Goal: Task Accomplishment & Management: Use online tool/utility

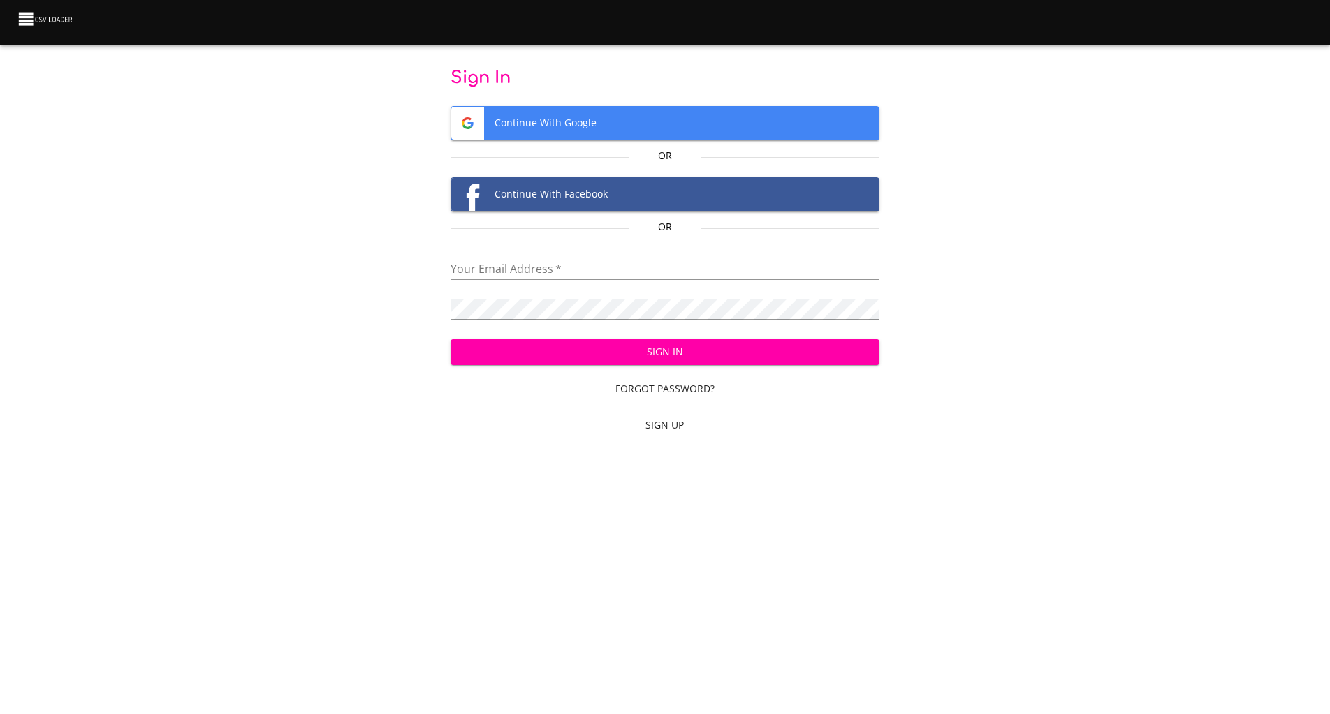
type input "goran@portfolioguardian.com.au"
click at [603, 351] on span "Sign In" at bounding box center [665, 352] width 406 height 17
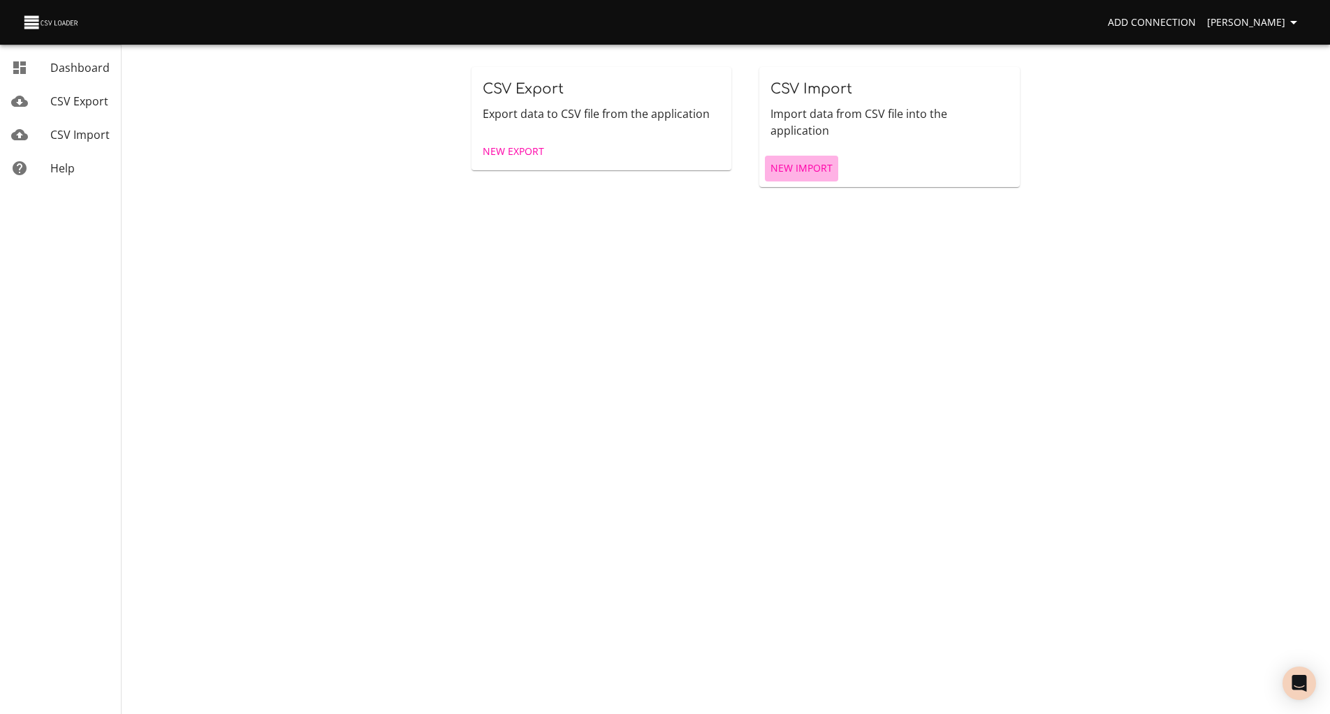
click at [811, 160] on span "New Import" at bounding box center [801, 168] width 62 height 17
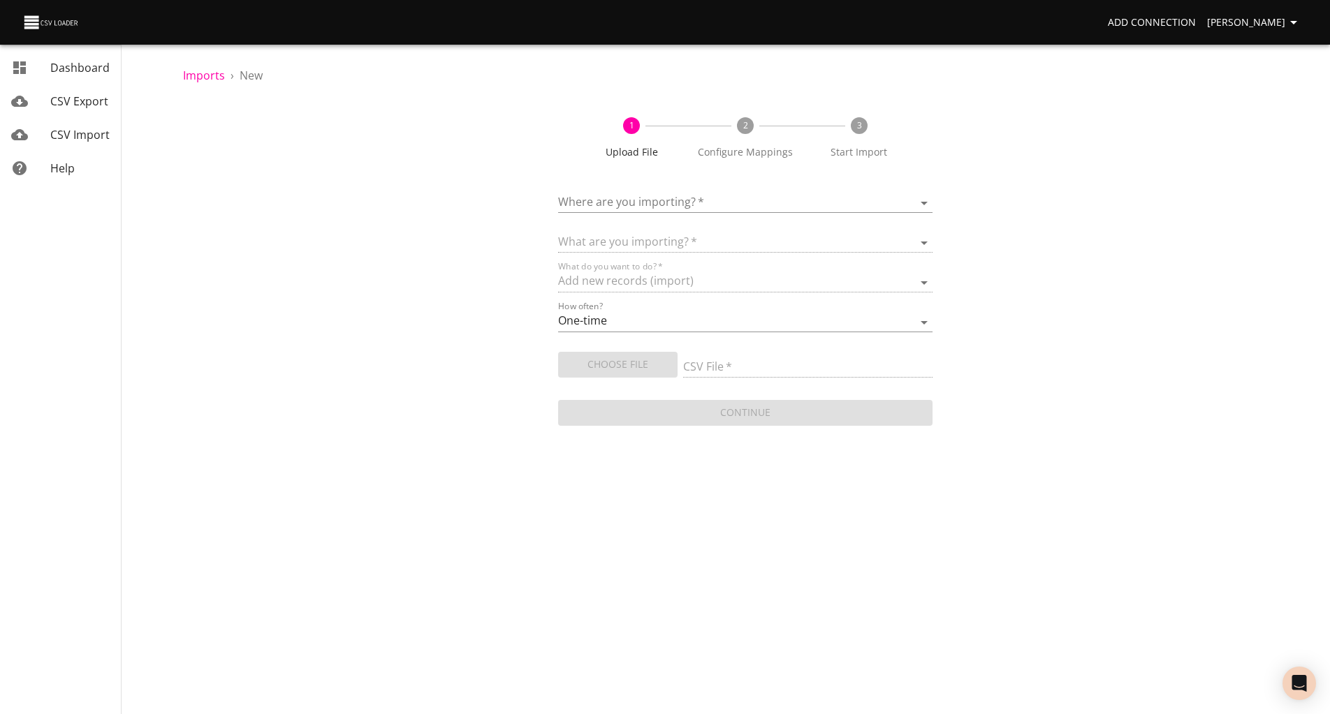
click at [671, 200] on body "Add Connection [PERSON_NAME] CSV Export CSV Import Help Imports › New 1 Upload …" at bounding box center [665, 357] width 1330 height 714
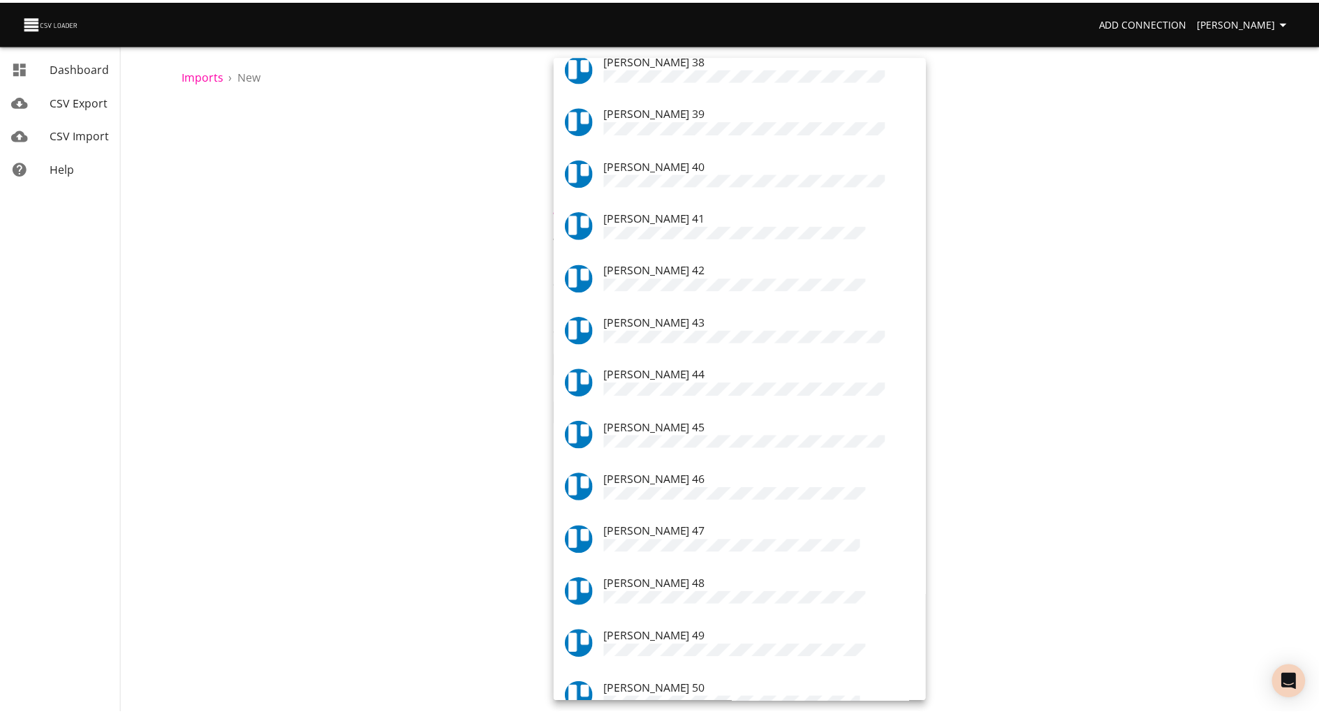
scroll to position [1968, 0]
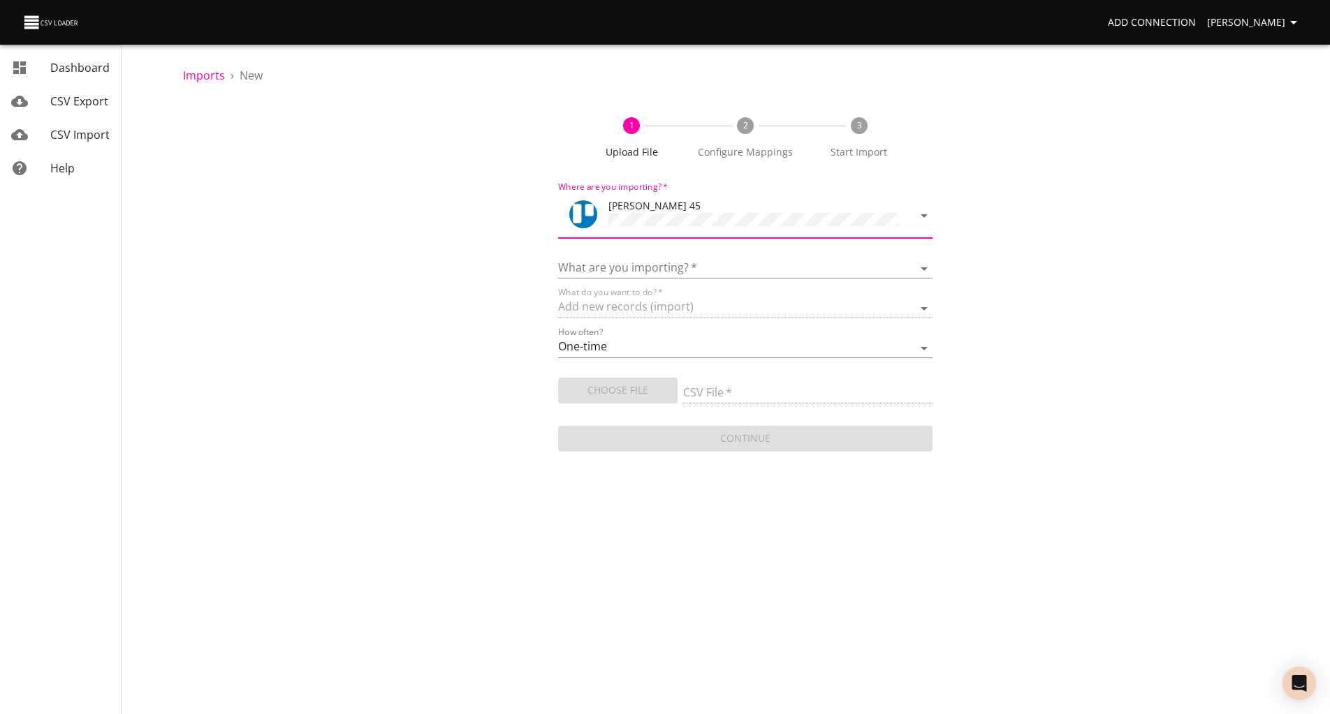
click at [640, 249] on div "What are you importing?   * Boards Cards Checkitems Checklists" at bounding box center [745, 262] width 375 height 31
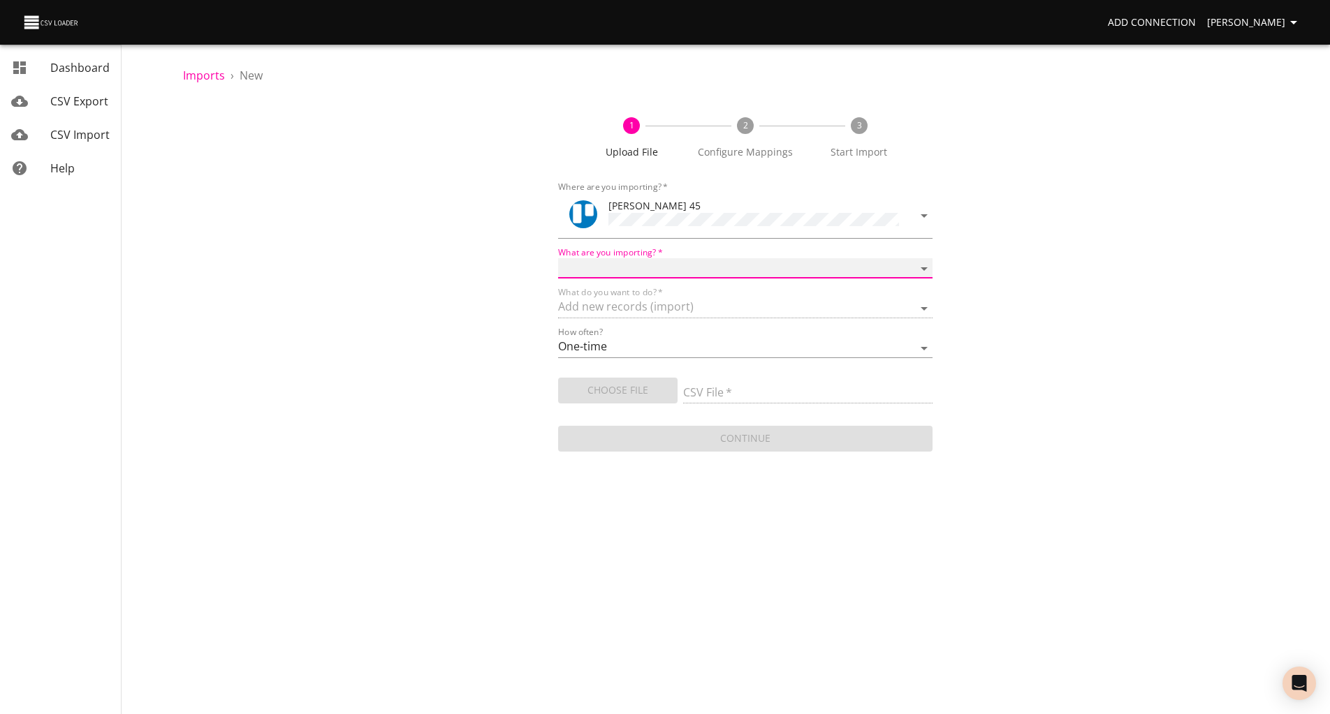
click at [633, 260] on select "Boards Cards Checkitems Checklists" at bounding box center [745, 268] width 375 height 20
select select "cards"
click at [558, 258] on select "Boards Cards Checkitems Checklists" at bounding box center [745, 268] width 375 height 20
click at [616, 395] on span "Choose File" at bounding box center [617, 390] width 97 height 17
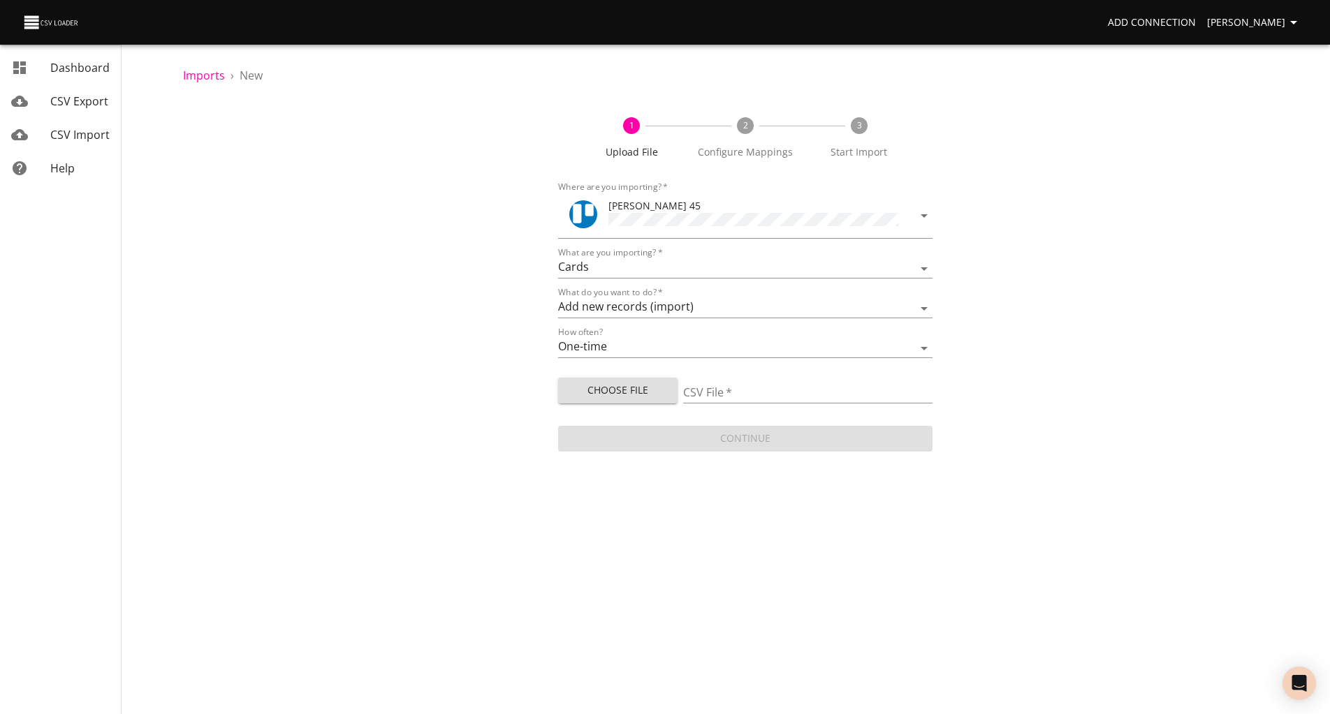
type input "aug job cards.csv"
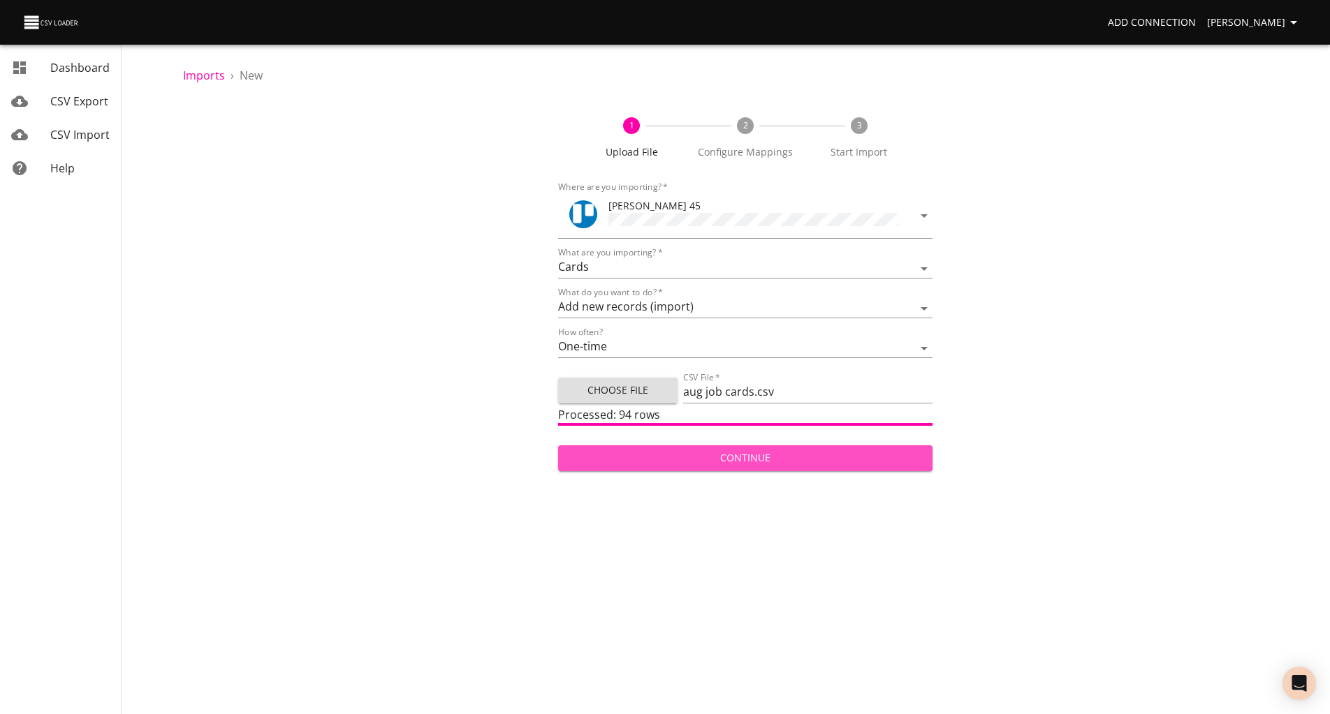
click at [740, 458] on span "Continue" at bounding box center [745, 458] width 353 height 17
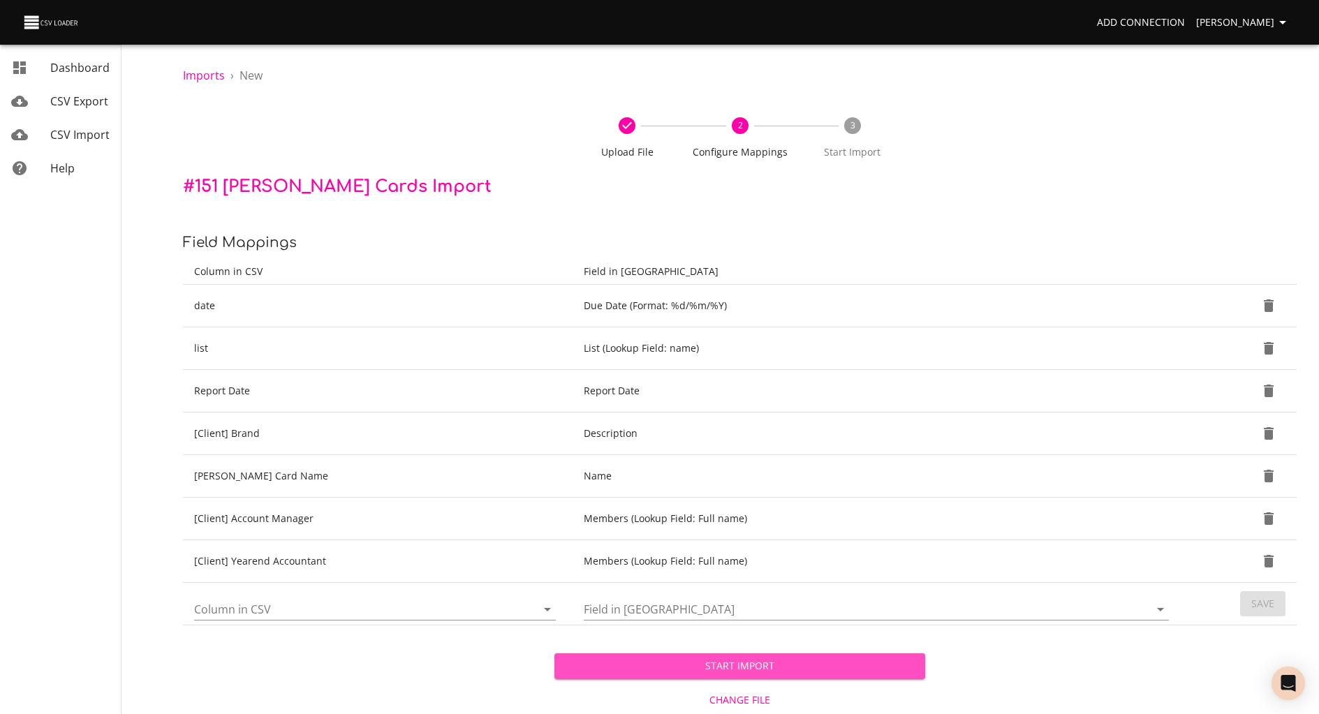
click at [734, 669] on span "Start Import" at bounding box center [740, 666] width 349 height 17
